Goal: Task Accomplishment & Management: Manage account settings

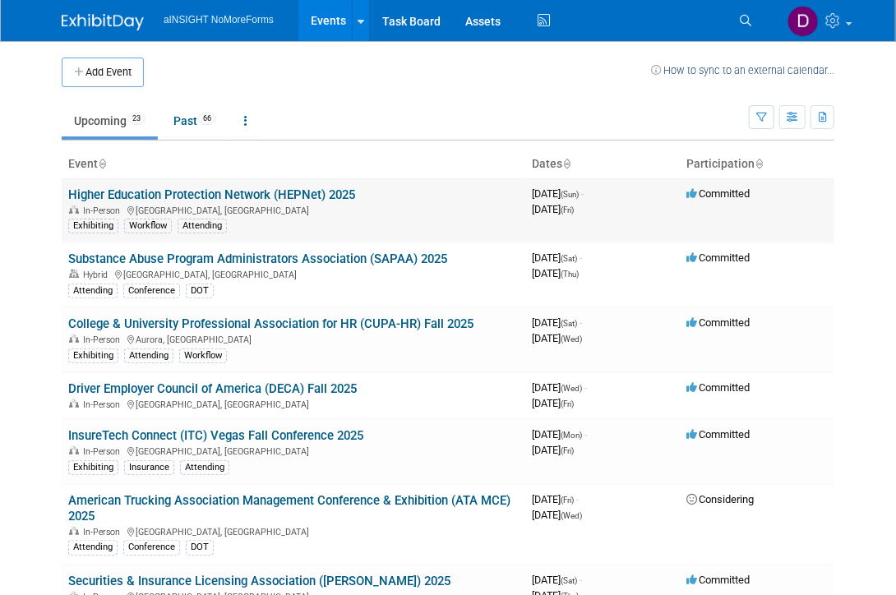
click at [243, 192] on link "Higher Education Protection Network (HEPNet) 2025" at bounding box center [211, 194] width 287 height 15
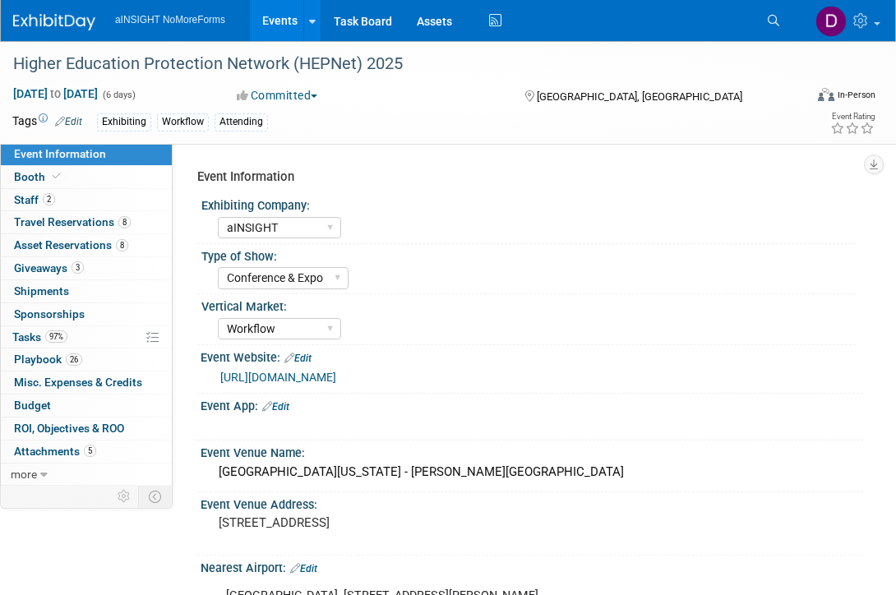
select select "aINSIGHT"
select select "Conference & Expo"
select select "Workflow"
select select "Full Access"
select select "No"
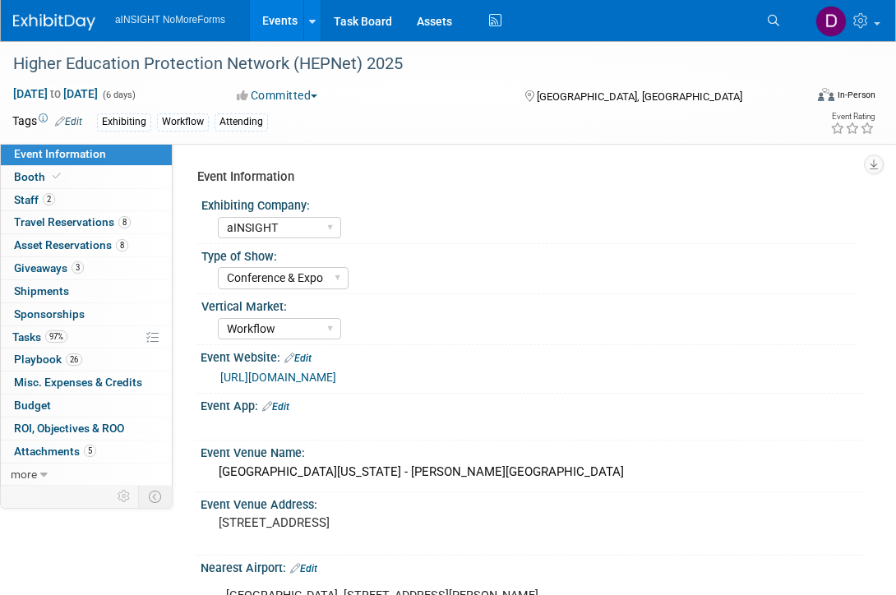
select select "No"
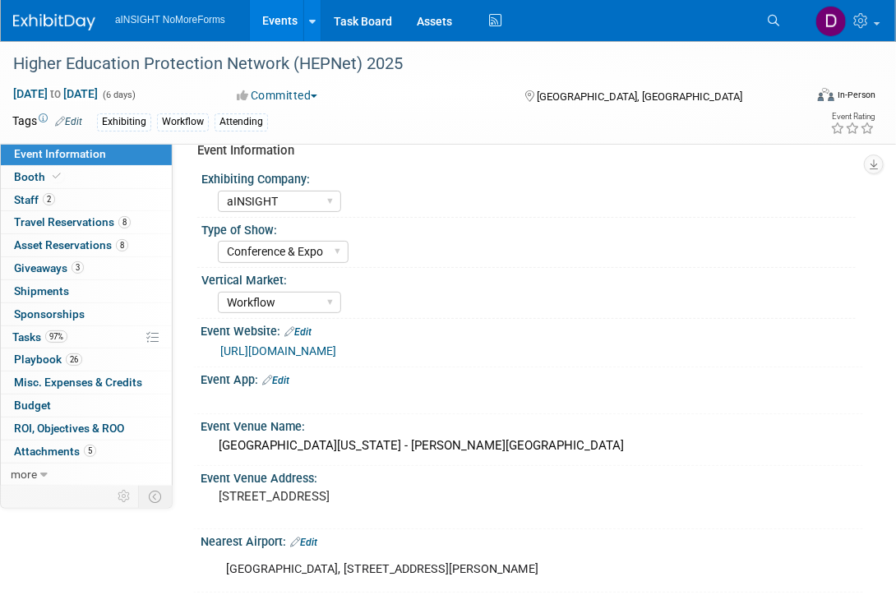
scroll to position [30, 0]
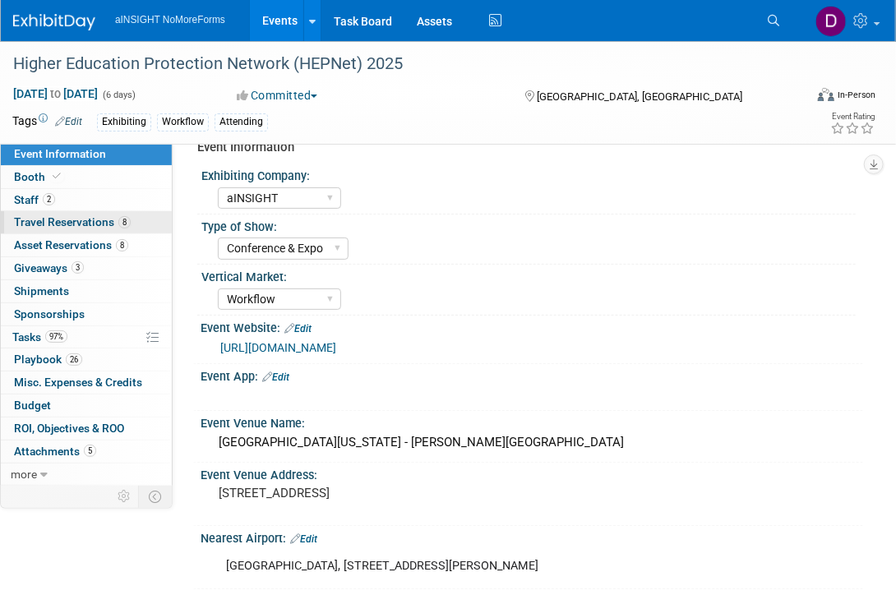
click at [89, 215] on span "Travel Reservations 8" at bounding box center [72, 221] width 117 height 13
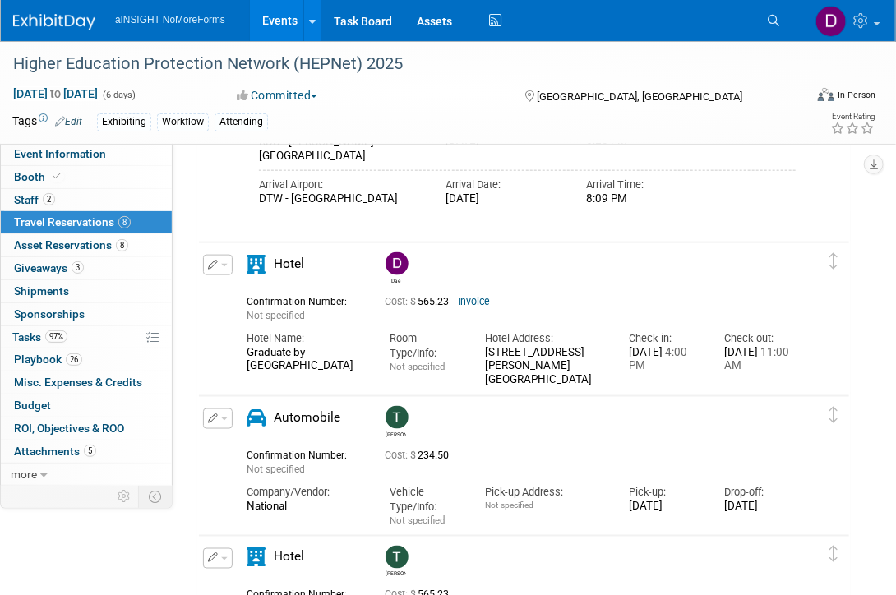
scroll to position [590, 0]
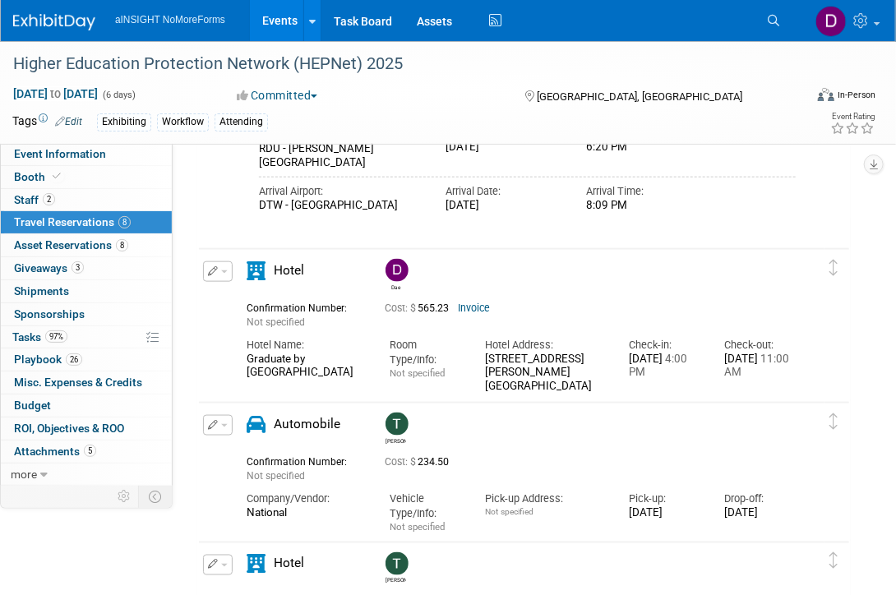
click at [607, 268] on div "Dae" at bounding box center [592, 273] width 430 height 36
click at [487, 308] on link "Invoice" at bounding box center [474, 309] width 32 height 12
